Goal: Find specific page/section: Find specific page/section

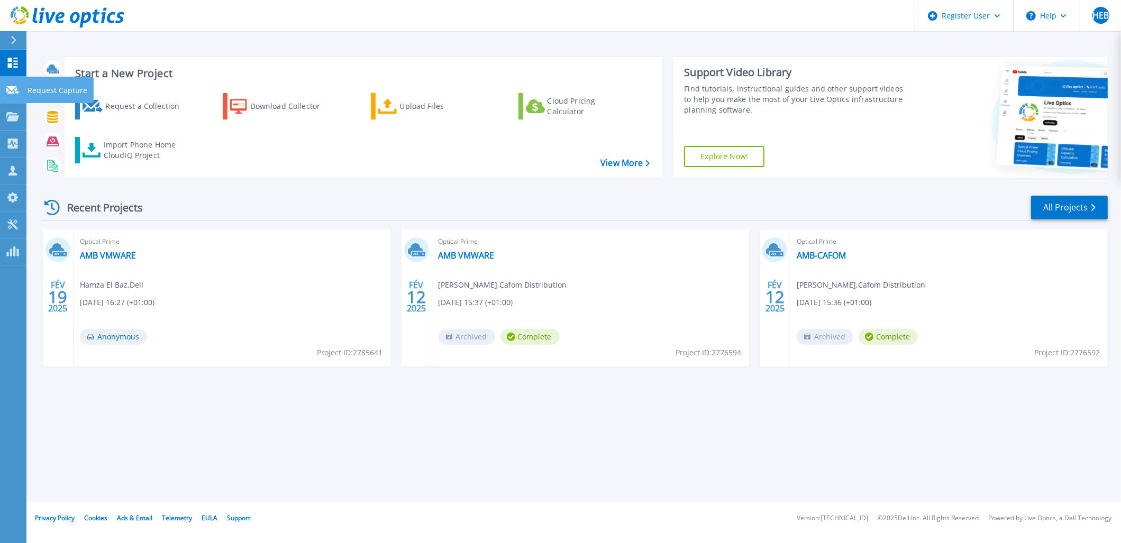
click at [19, 96] on link "Request Capture Request Capture" at bounding box center [13, 90] width 26 height 27
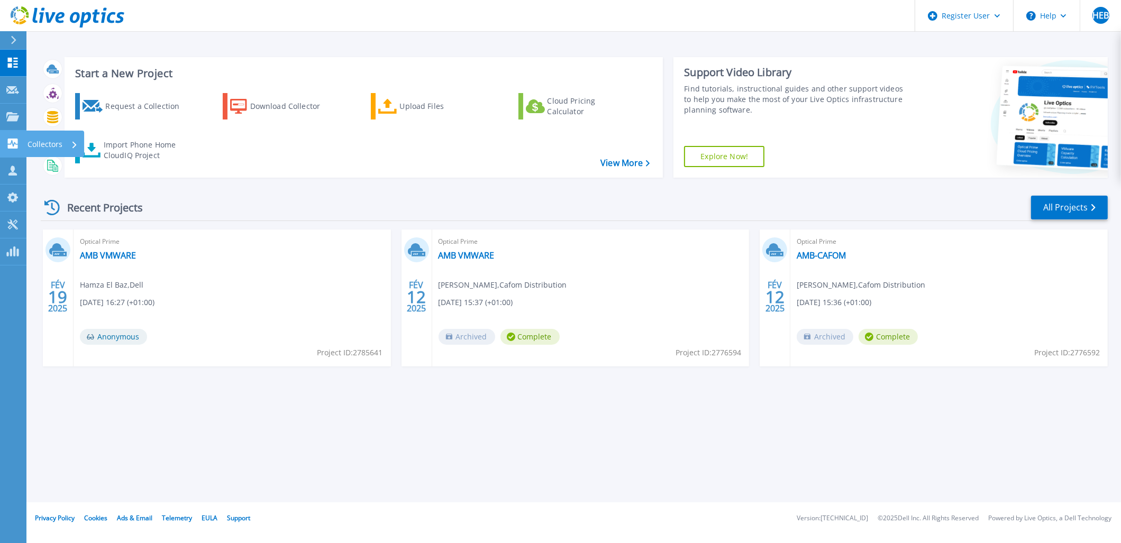
click at [14, 137] on link "Collectors Collectors" at bounding box center [13, 144] width 26 height 27
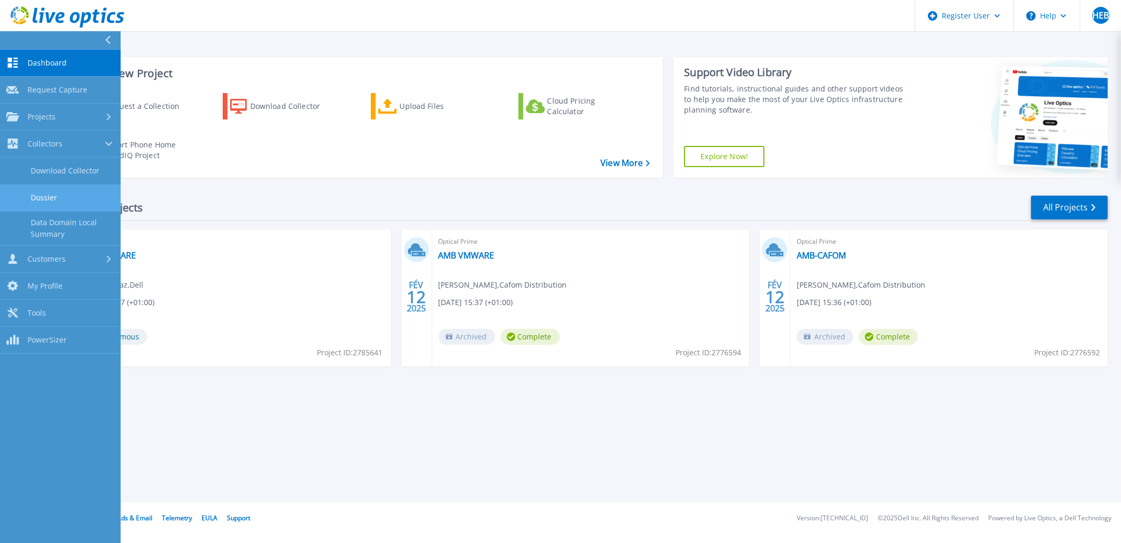
click at [56, 197] on link "Dossier" at bounding box center [60, 198] width 121 height 27
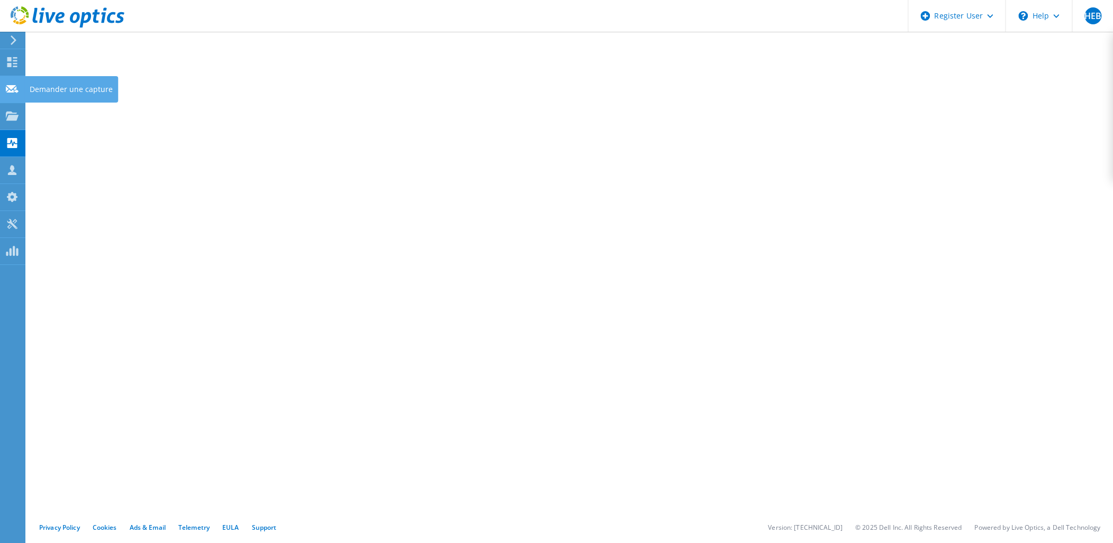
click at [11, 90] on use at bounding box center [12, 89] width 13 height 8
